Goal: Task Accomplishment & Management: Manage account settings

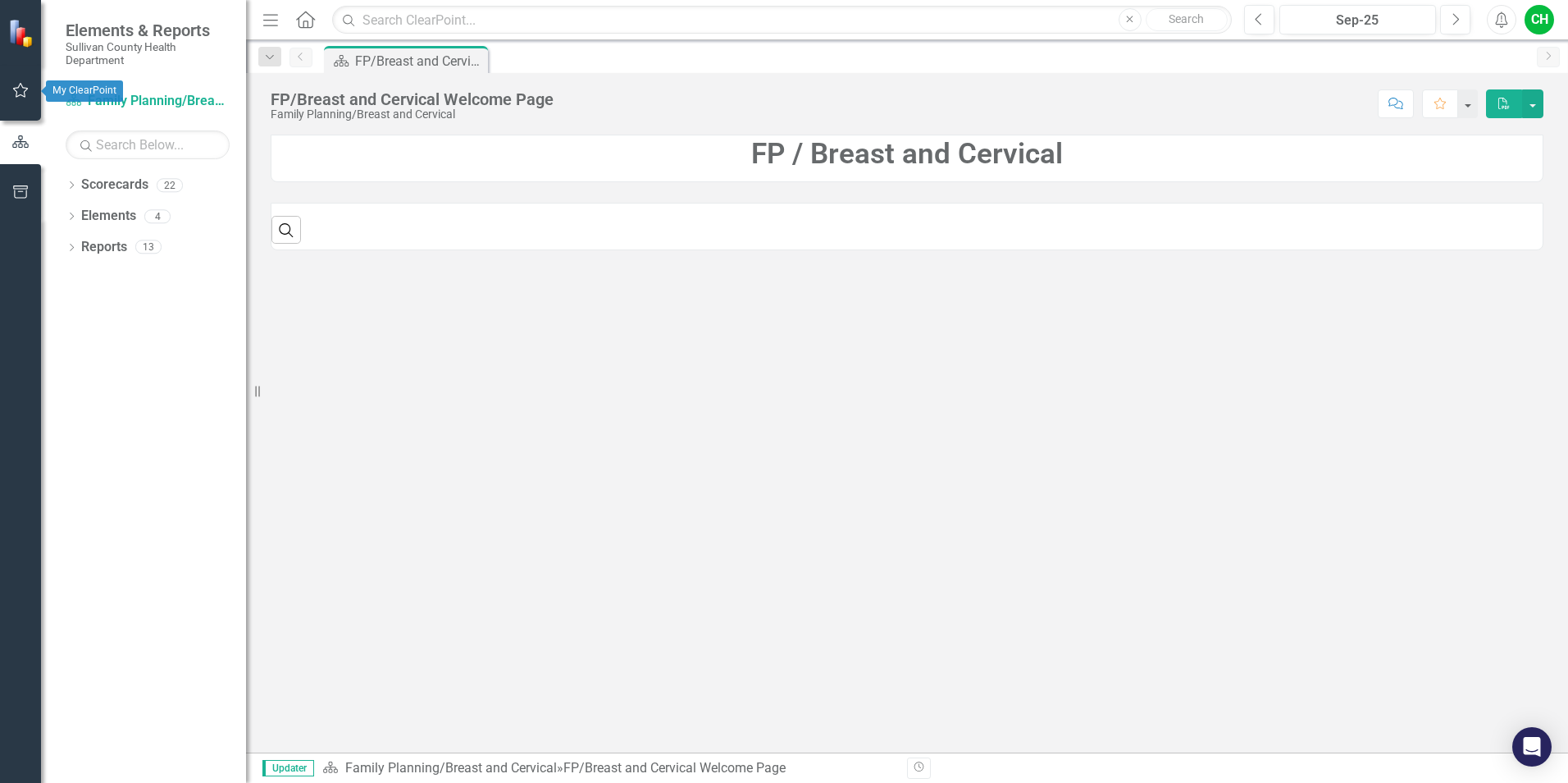
click at [23, 95] on icon "button" at bounding box center [20, 89] width 17 height 13
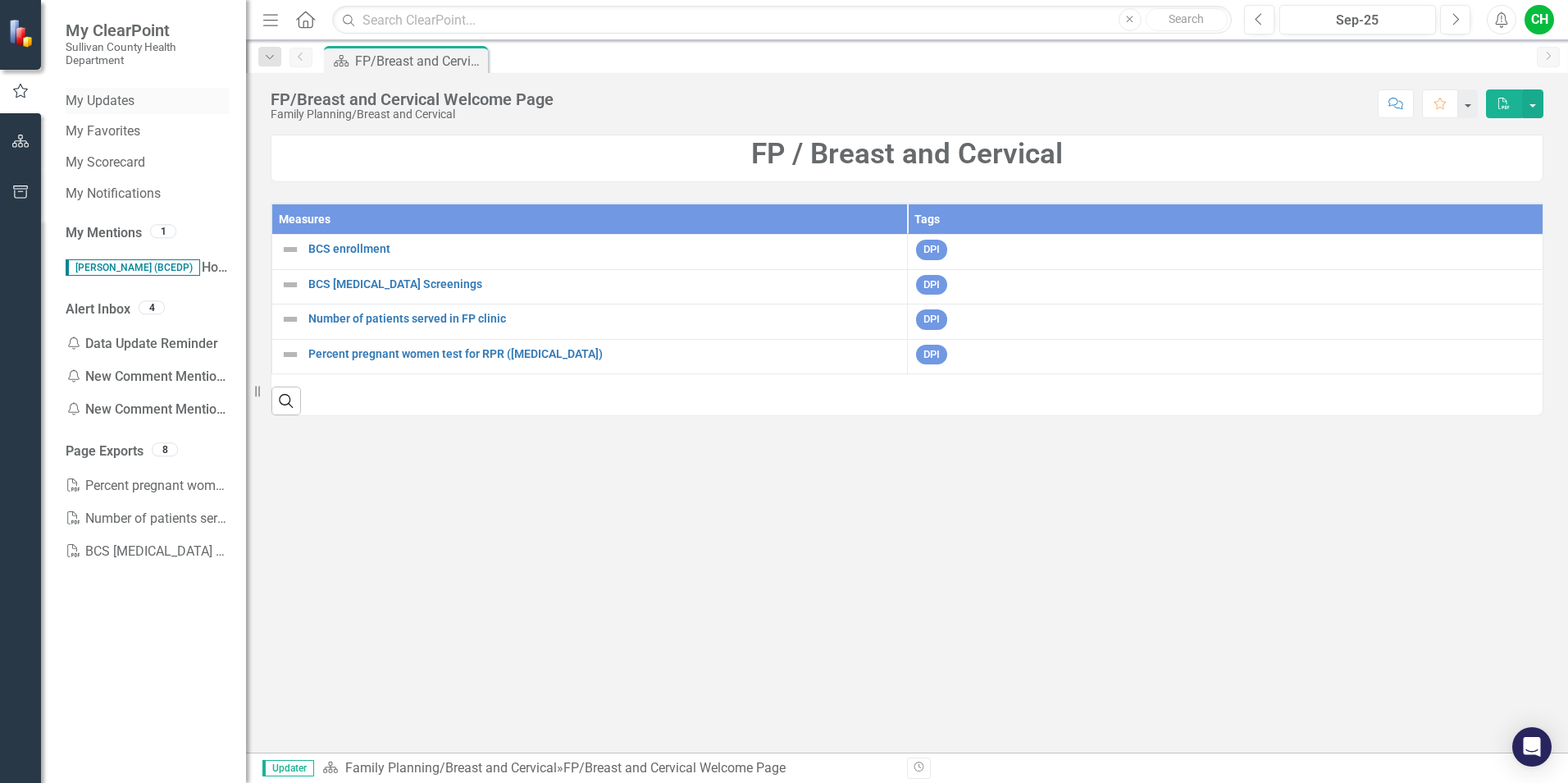
click at [140, 105] on link "My Updates" at bounding box center [147, 101] width 164 height 19
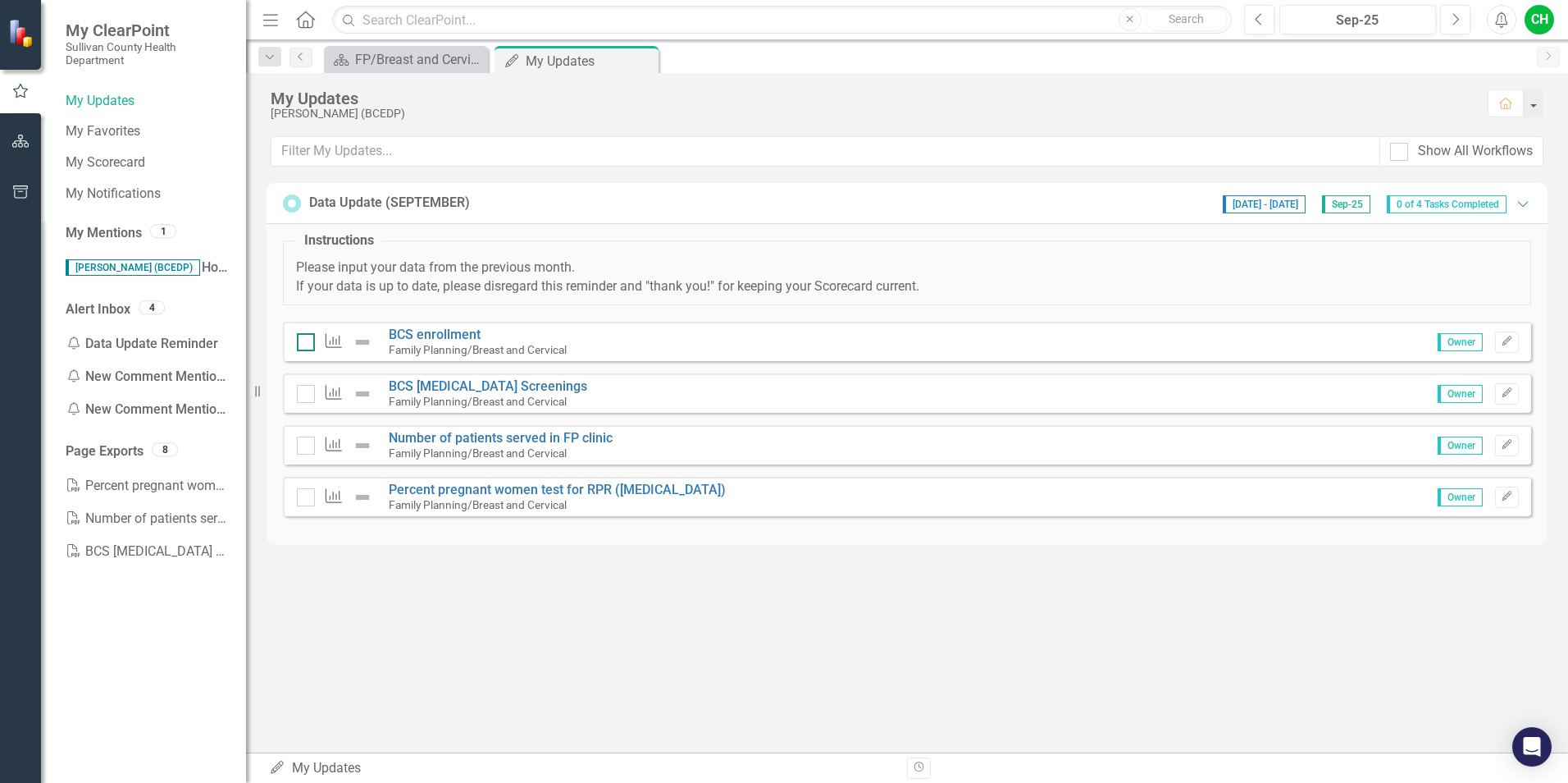
click at [306, 342] on input "checkbox" at bounding box center [302, 338] width 11 height 11
checkbox input "false"
click at [305, 397] on div at bounding box center [305, 393] width 18 height 18
click at [305, 396] on input "checkbox" at bounding box center [302, 390] width 11 height 11
checkbox input "false"
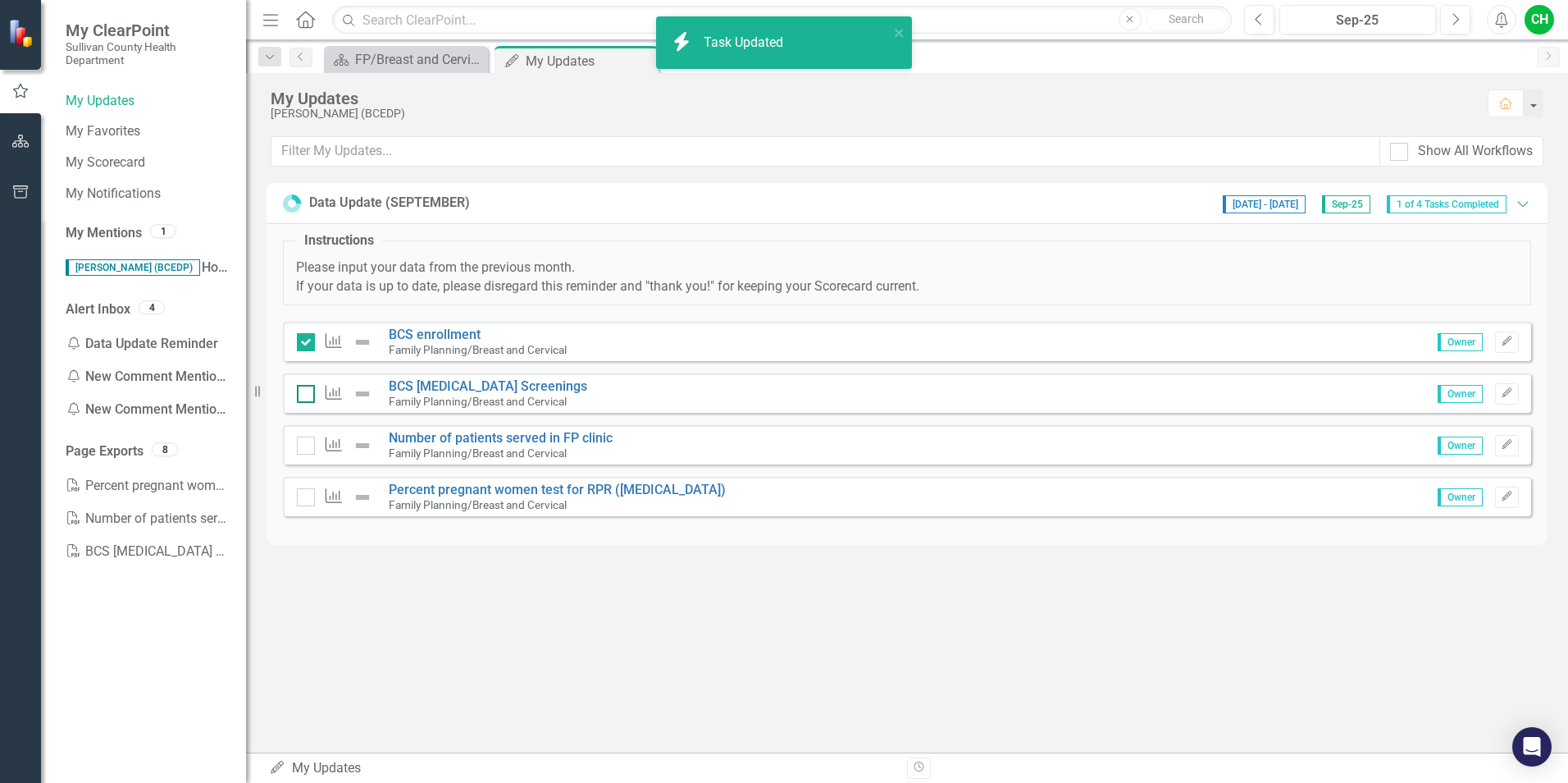
checkbox input "true"
click at [304, 389] on input "checkbox" at bounding box center [302, 390] width 11 height 11
checkbox input "false"
click at [300, 440] on input "checkbox" at bounding box center [302, 442] width 11 height 11
checkbox input "true"
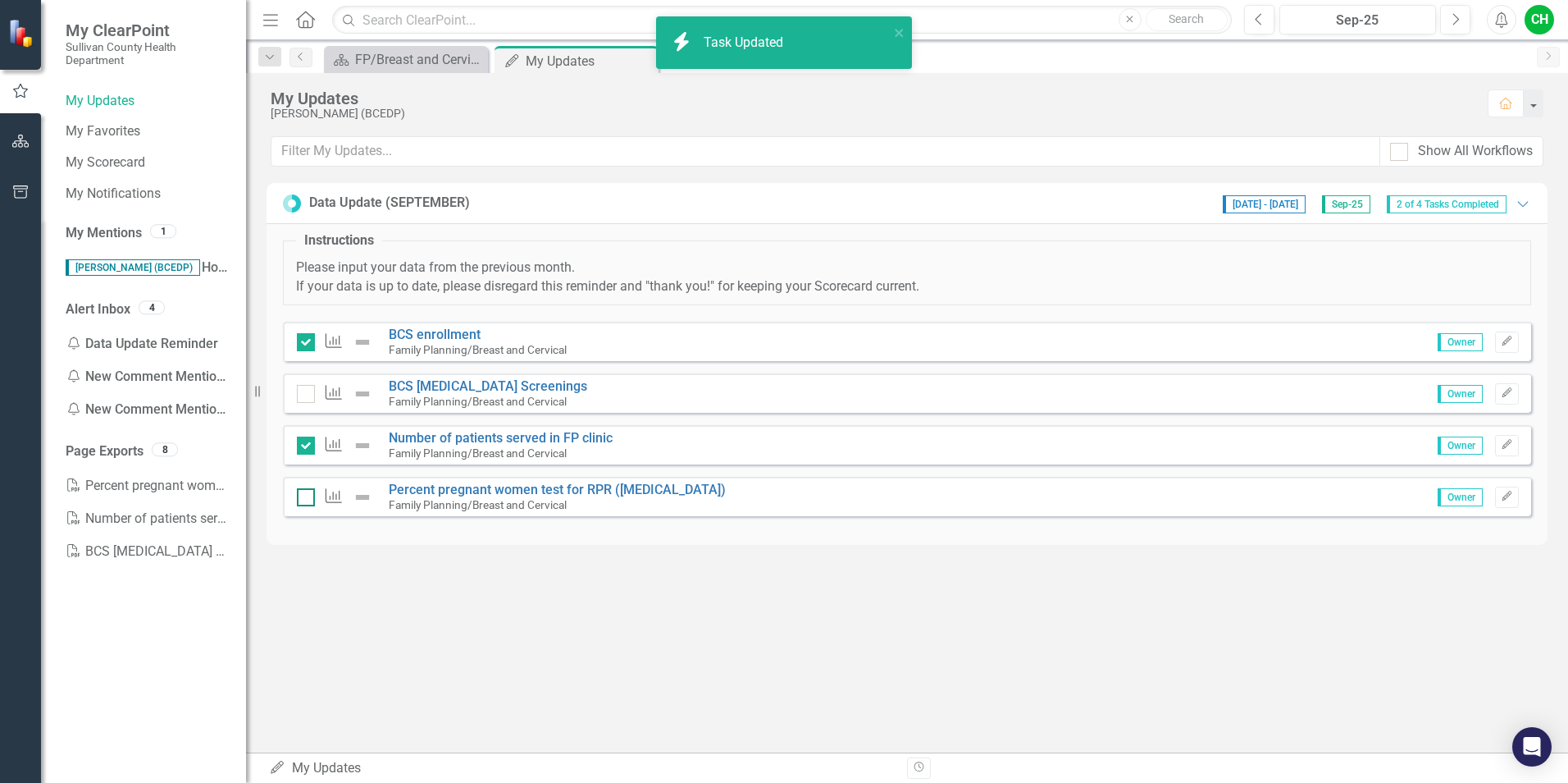
click at [300, 489] on input "checkbox" at bounding box center [302, 493] width 11 height 11
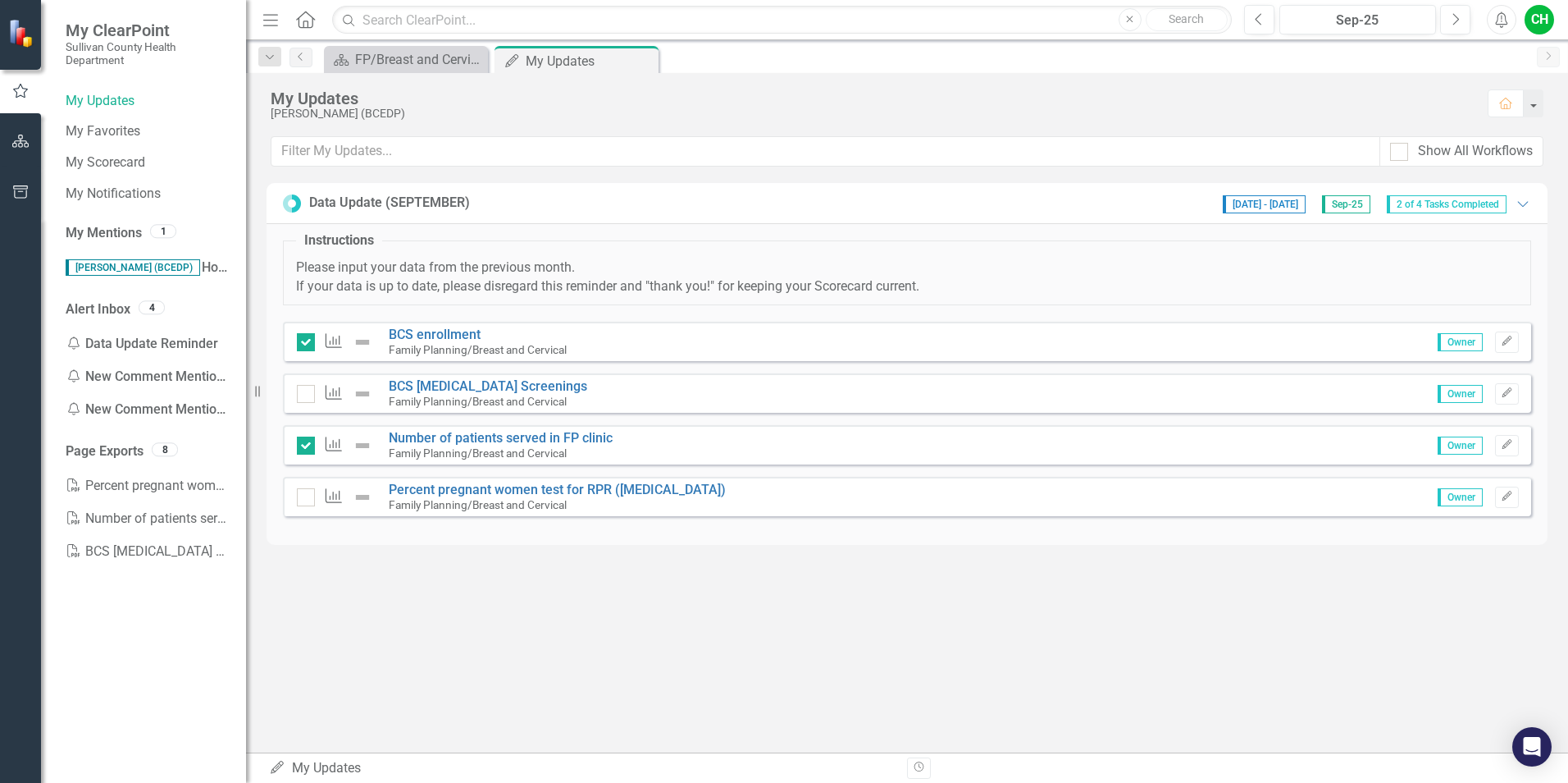
checkbox input "true"
click at [299, 384] on div "Measure" at bounding box center [339, 393] width 83 height 20
click at [301, 392] on input "checkbox" at bounding box center [302, 390] width 11 height 11
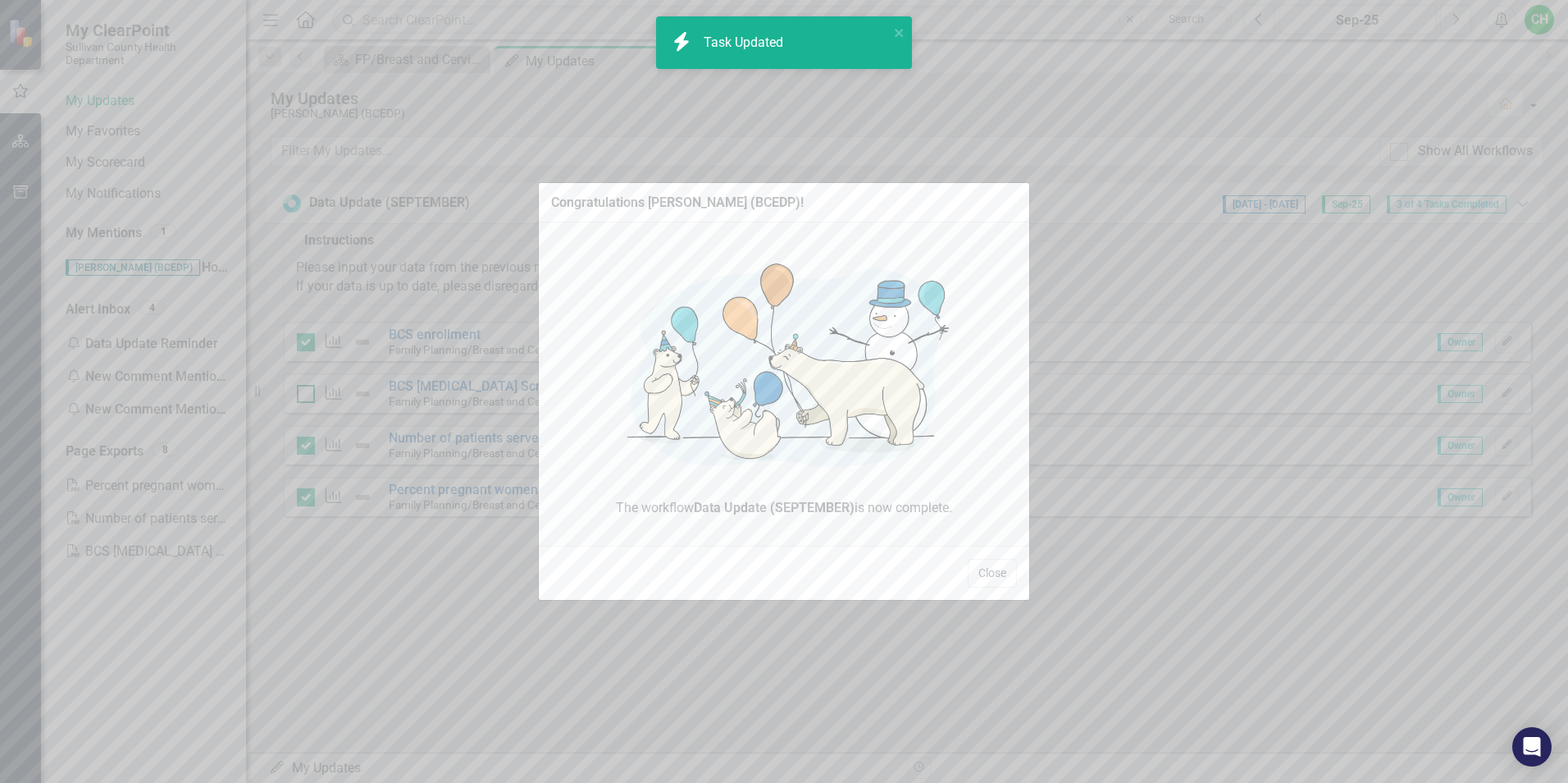
checkbox input "true"
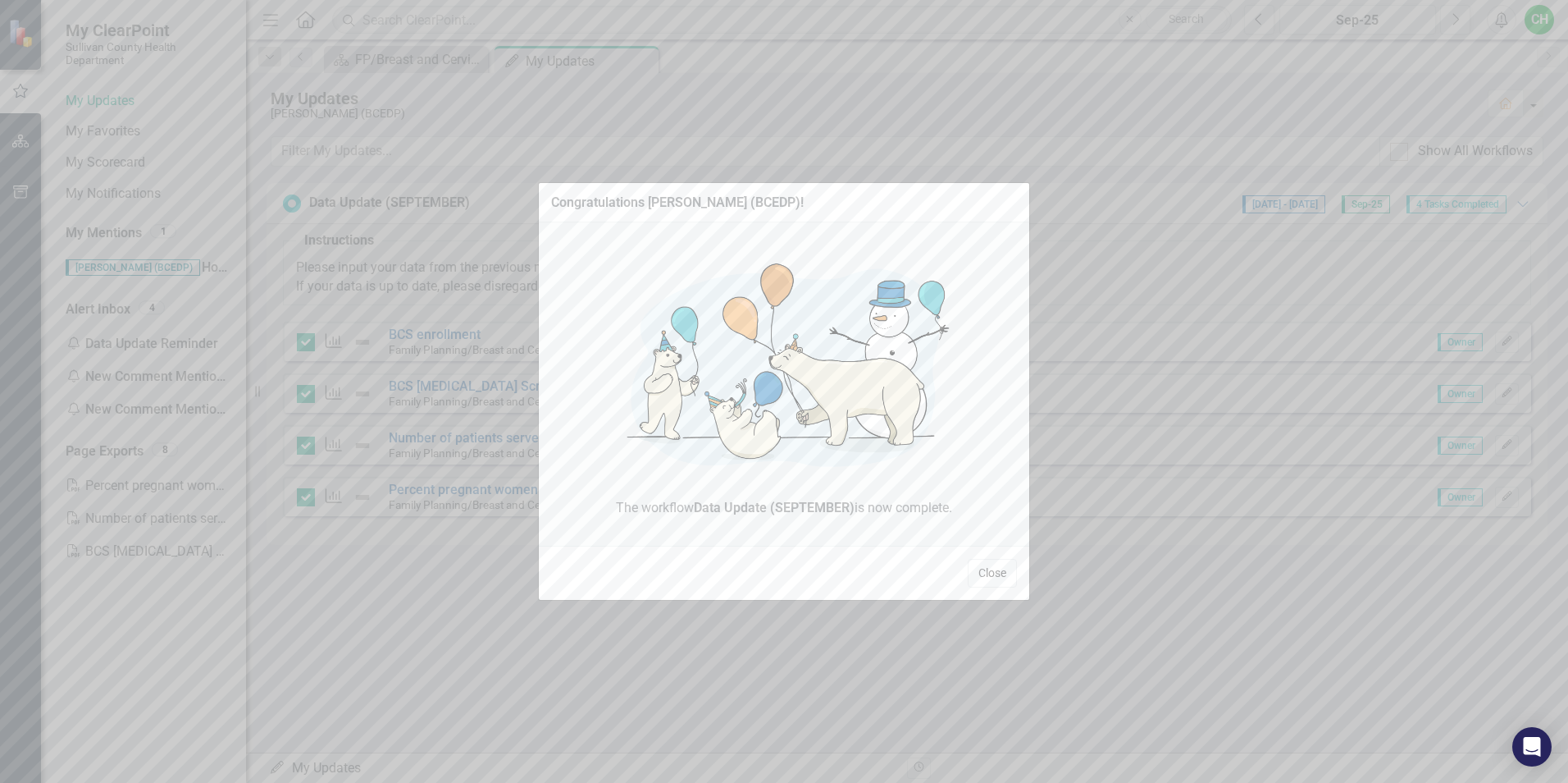
click at [984, 577] on button "Close" at bounding box center [992, 573] width 49 height 29
